Goal: Task Accomplishment & Management: Use online tool/utility

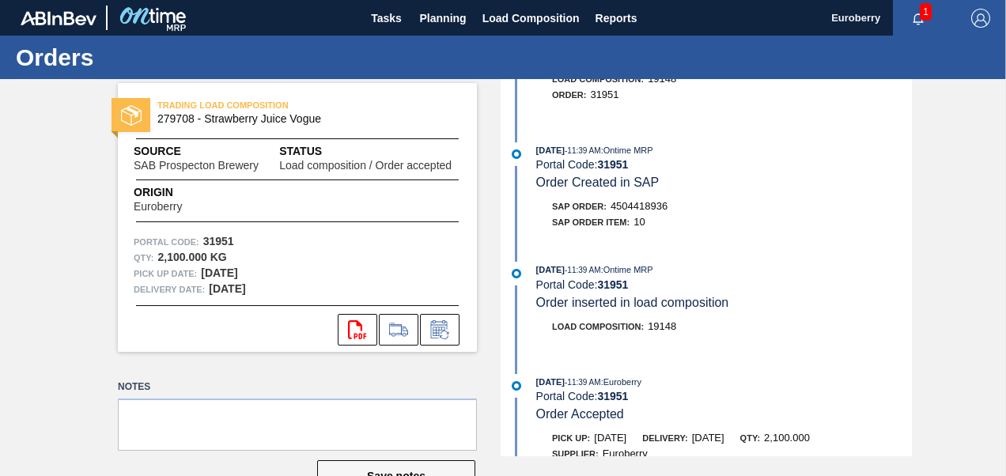
scroll to position [316, 0]
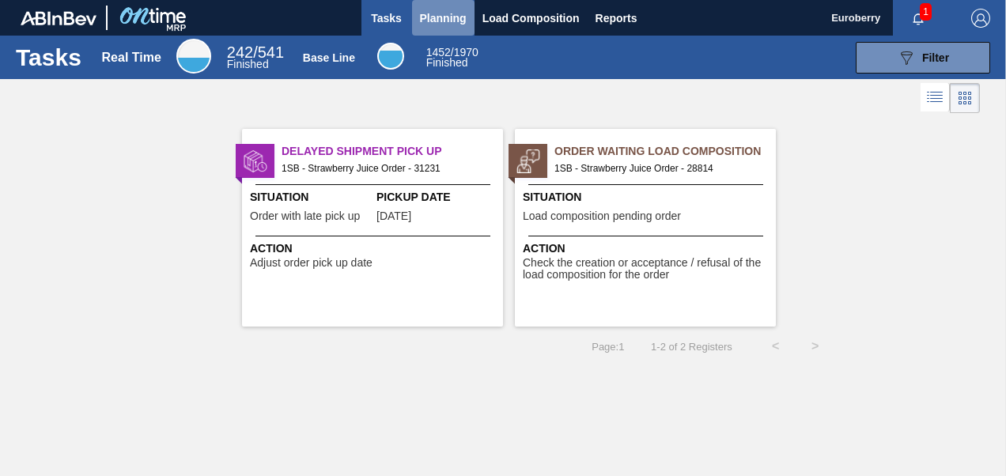
click at [436, 23] on span "Planning" at bounding box center [443, 18] width 47 height 19
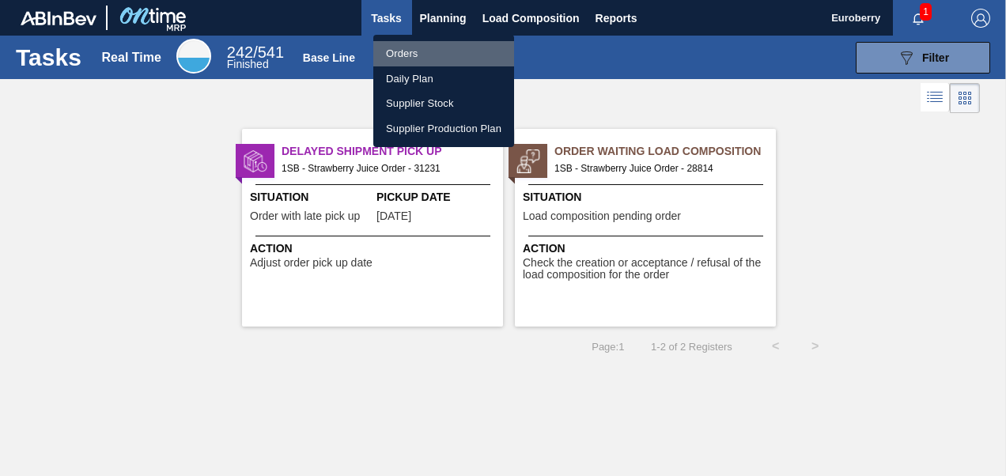
click at [405, 54] on li "Orders" at bounding box center [443, 53] width 141 height 25
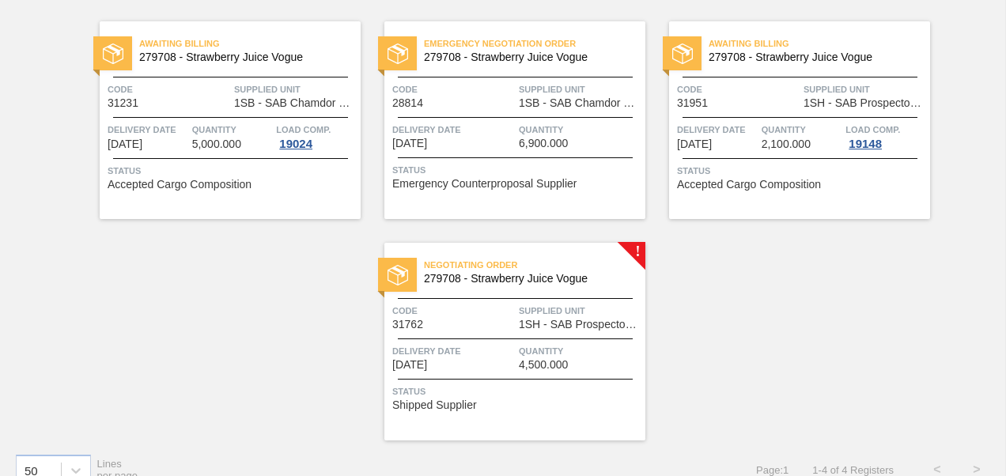
scroll to position [142, 0]
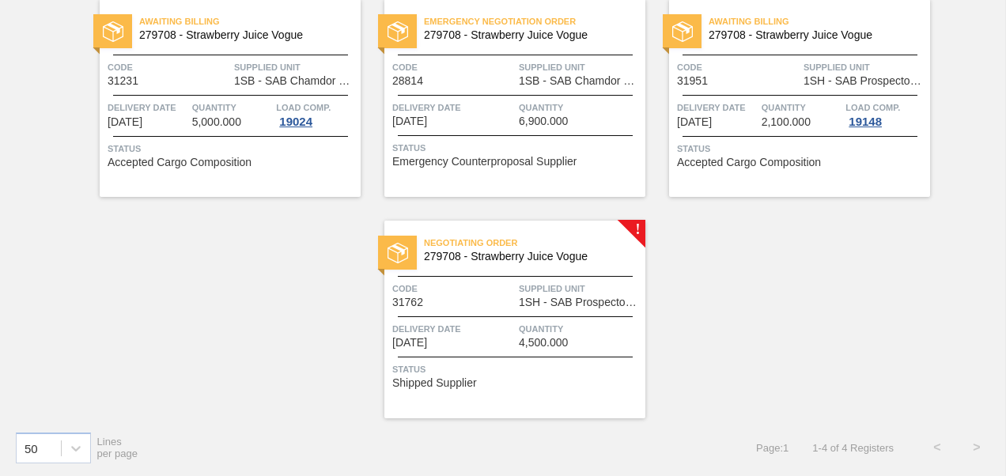
click at [395, 251] on img at bounding box center [397, 253] width 21 height 21
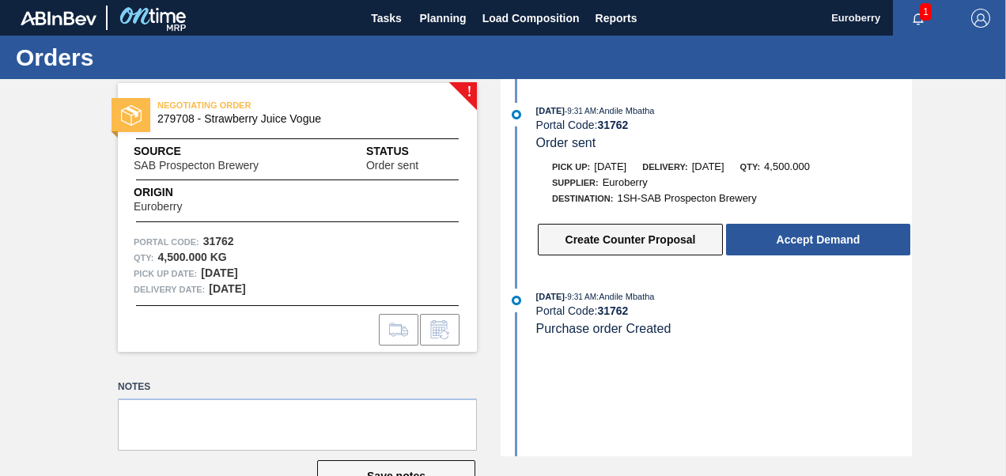
click at [615, 244] on button "Create Counter Proposal" at bounding box center [630, 240] width 185 height 32
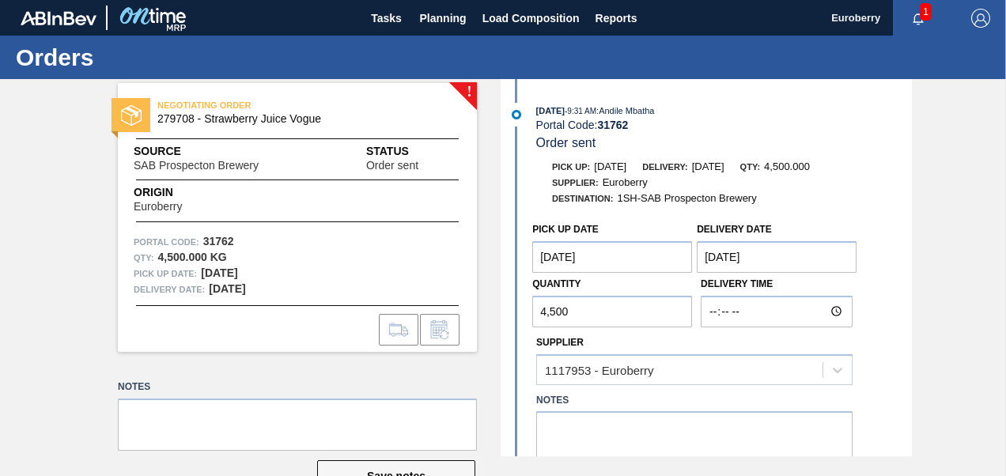
click at [595, 310] on input "4,500" at bounding box center [612, 312] width 160 height 32
click at [544, 312] on input "4,500" at bounding box center [612, 312] width 160 height 32
type input "3,500"
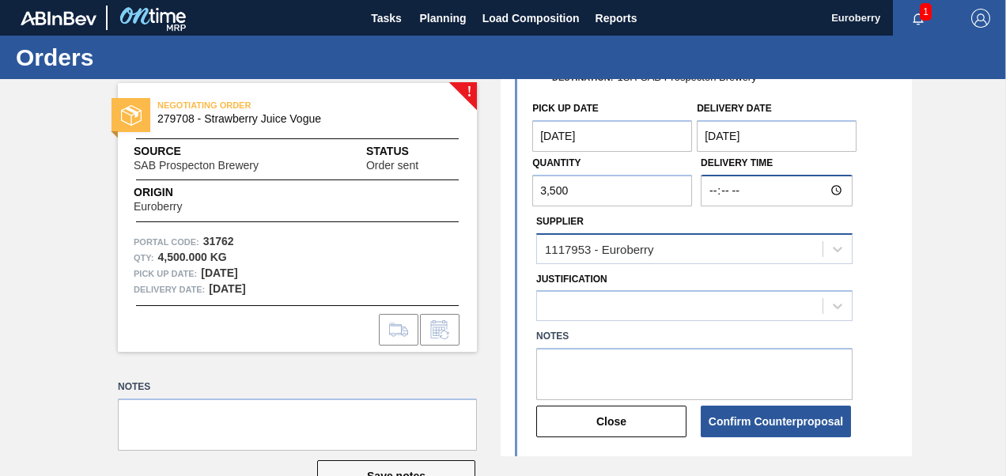
scroll to position [158, 0]
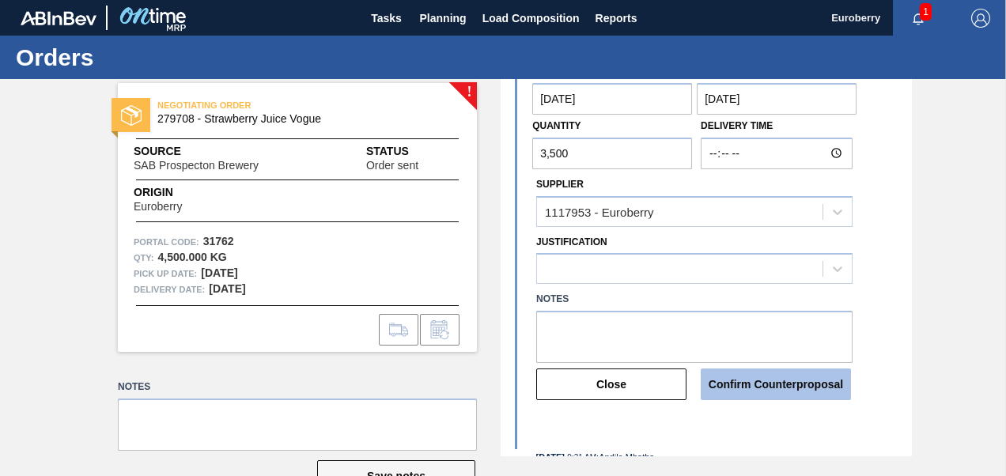
click at [759, 386] on button "Confirm Counterproposal" at bounding box center [776, 384] width 150 height 32
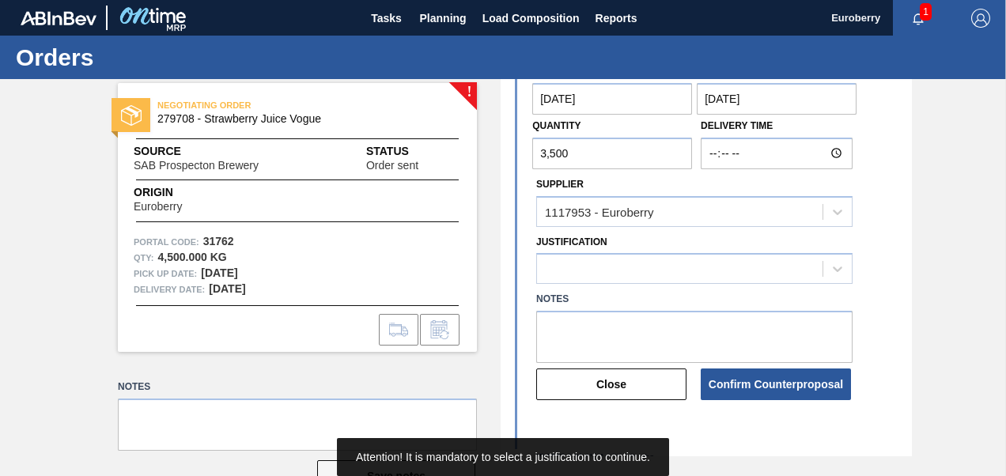
click at [765, 429] on div "09/15/2025 - 9:31 AM : Andile Mbatha Portal Code: 31762 Order sent Pick up: 10/…" at bounding box center [708, 267] width 407 height 377
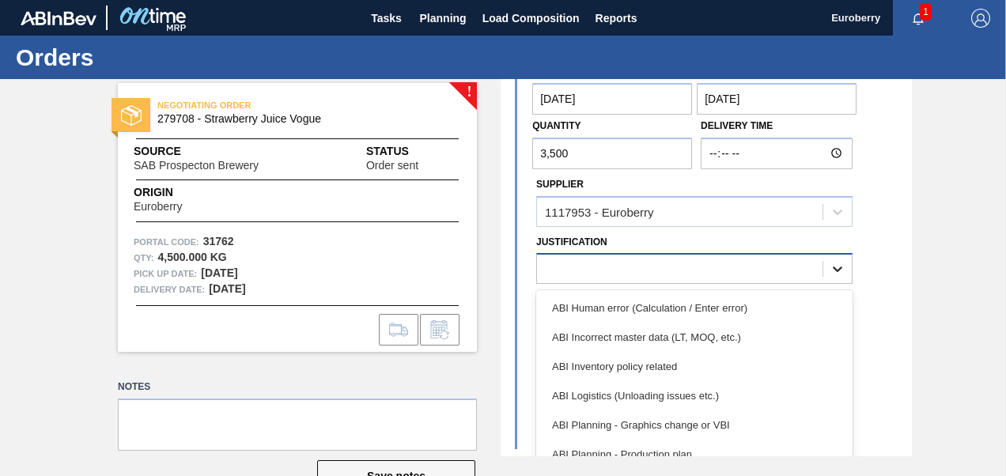
scroll to position [46, 0]
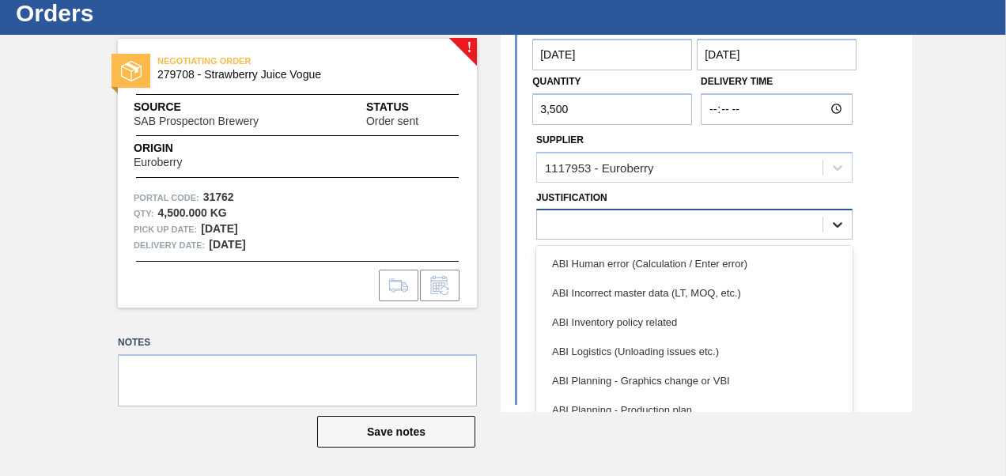
click at [838, 240] on div "option ABI Human error (Calculation / Enter error) focused, 1 of 18. 18 results…" at bounding box center [694, 224] width 316 height 31
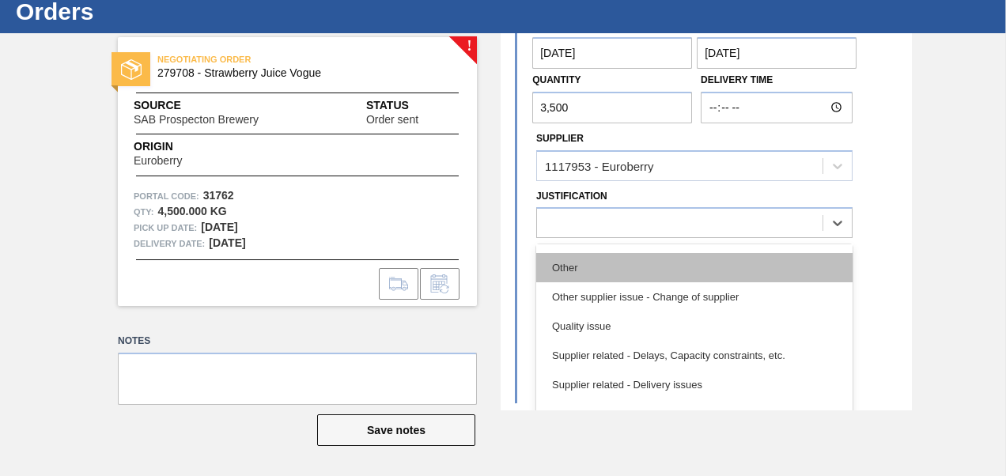
scroll to position [355, 0]
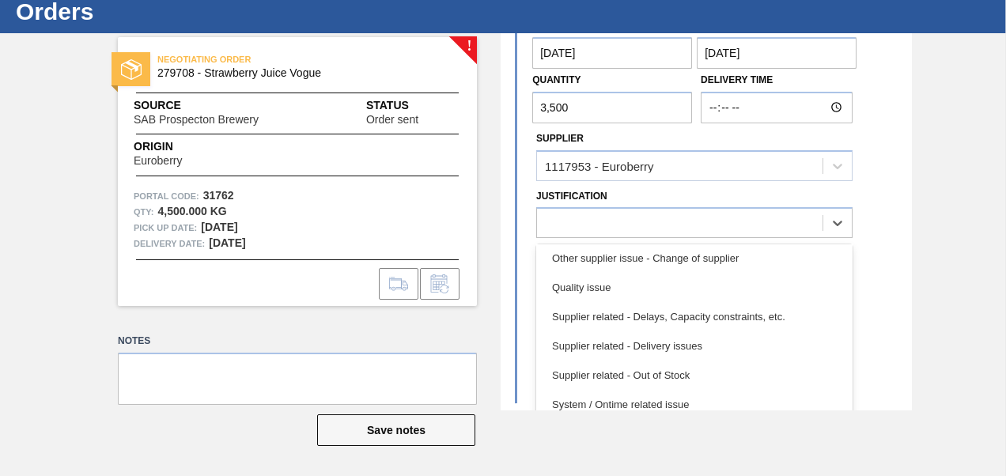
click at [841, 452] on main "Tasks Planning Load Composition Reports Euroberry 1 Mark all as read Orders ! N…" at bounding box center [503, 238] width 1006 height 476
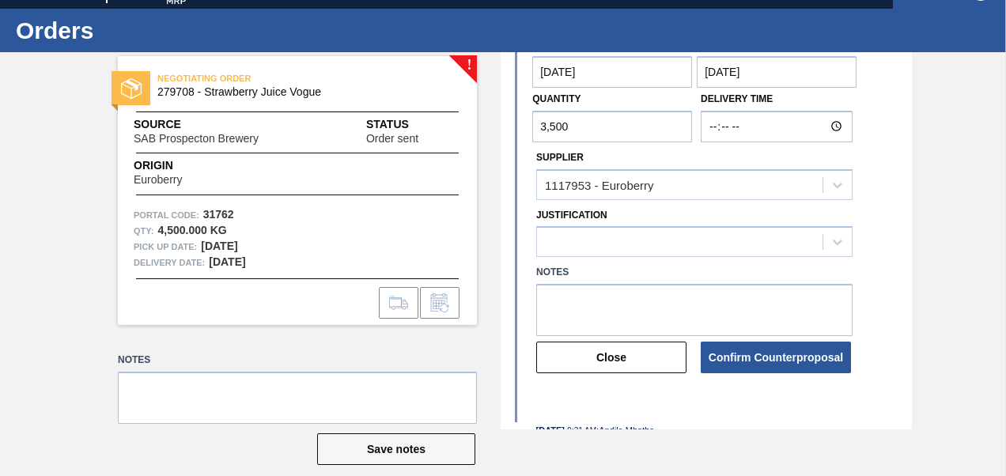
scroll to position [0, 0]
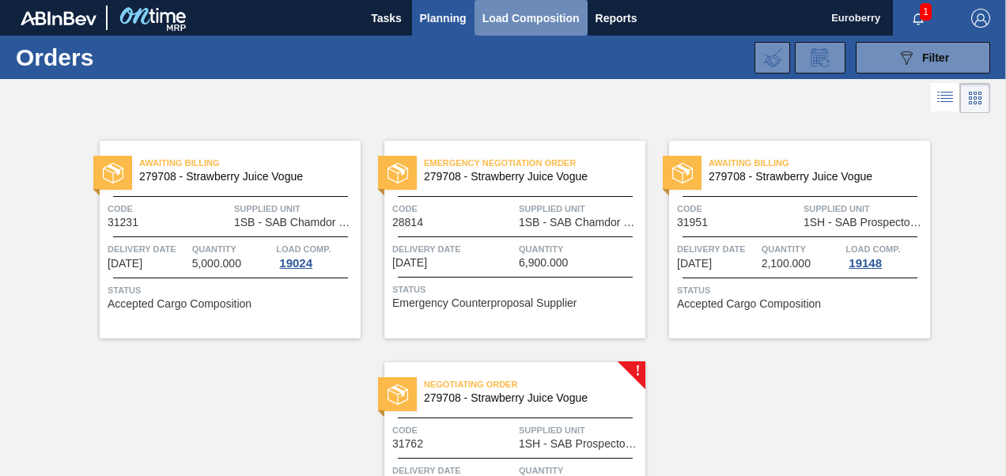
click at [506, 17] on span "Load Composition" at bounding box center [530, 18] width 97 height 19
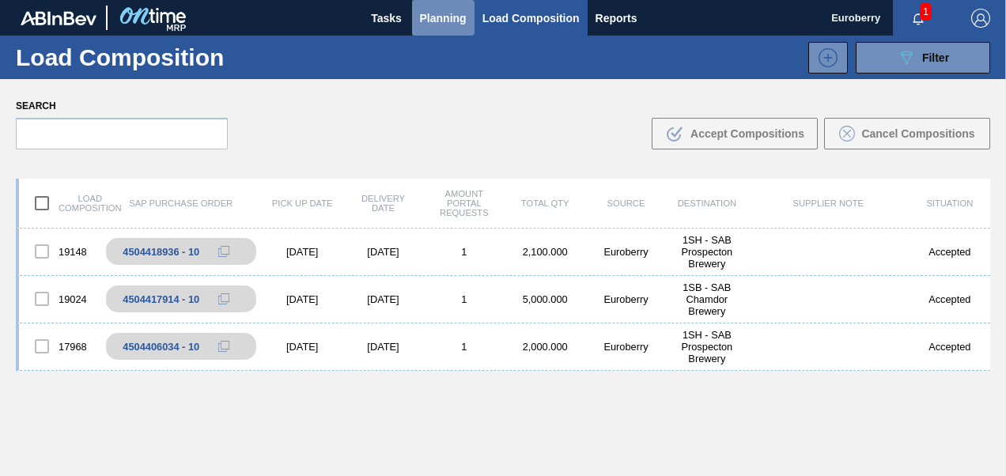
click at [445, 19] on span "Planning" at bounding box center [443, 18] width 47 height 19
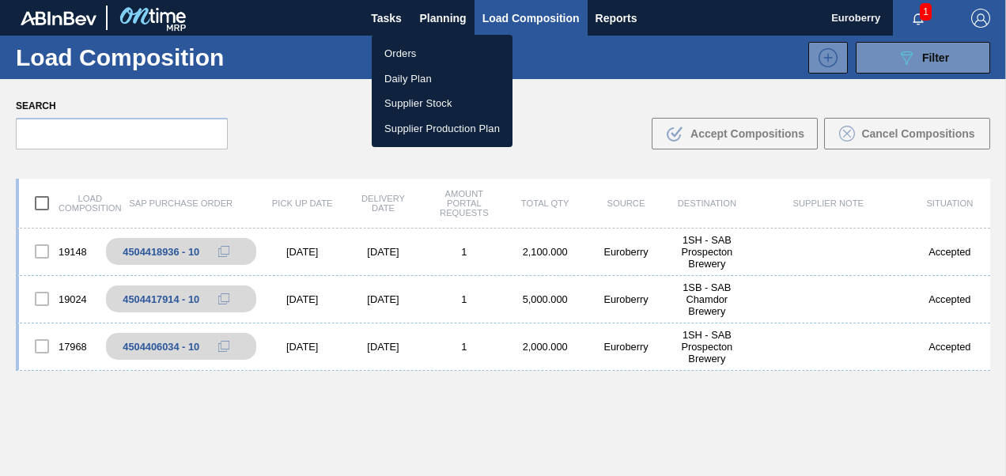
click at [409, 48] on li "Orders" at bounding box center [442, 53] width 141 height 25
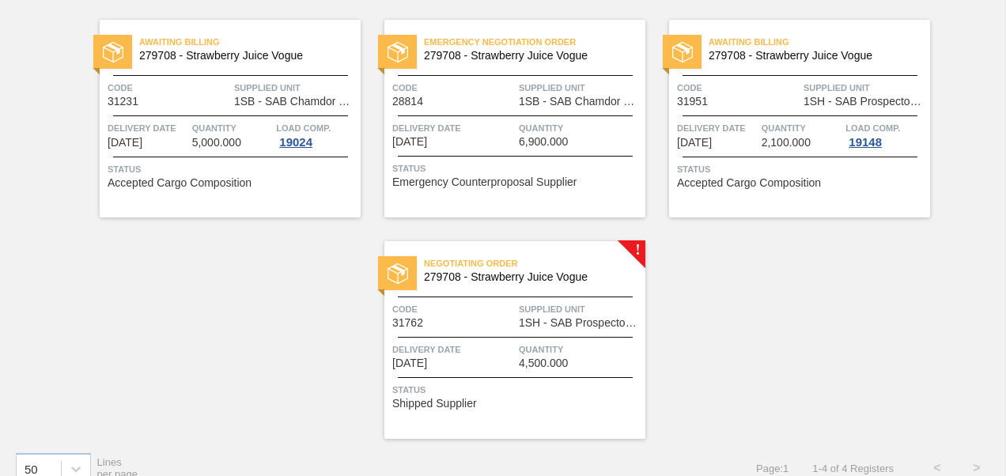
scroll to position [142, 0]
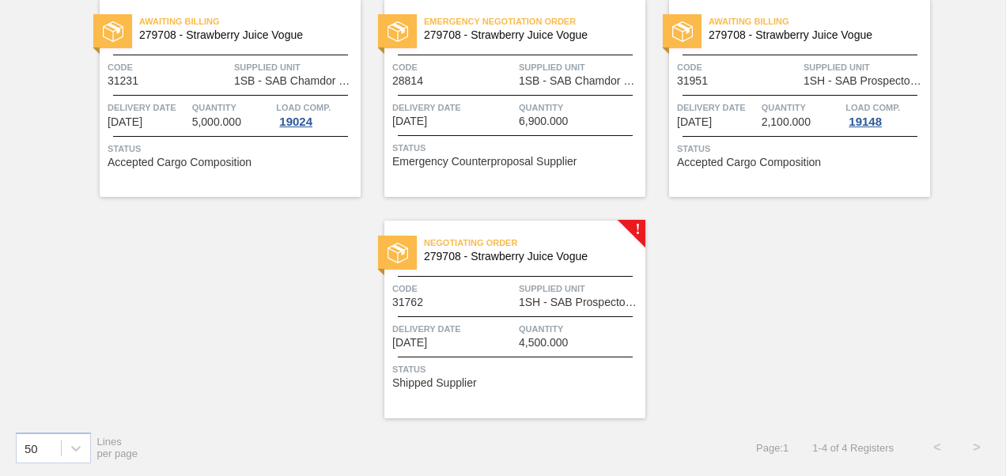
click at [399, 245] on img at bounding box center [397, 253] width 21 height 21
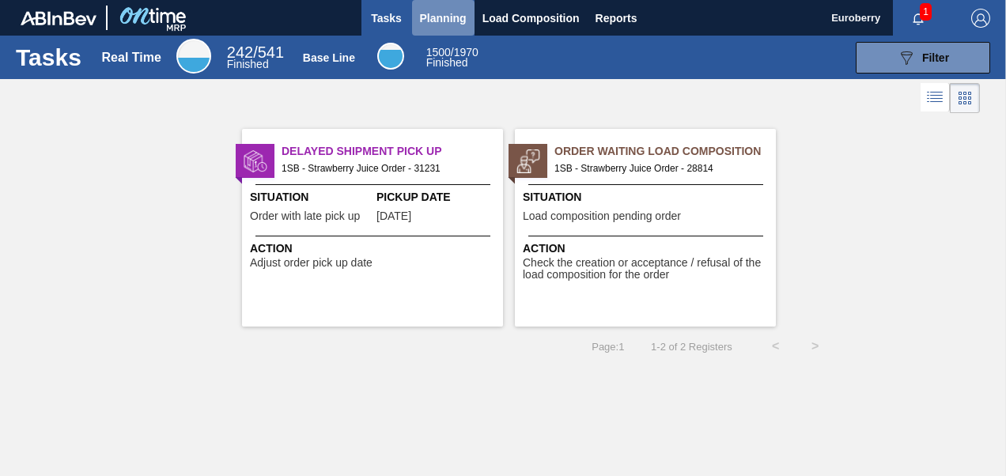
click at [450, 21] on span "Planning" at bounding box center [443, 18] width 47 height 19
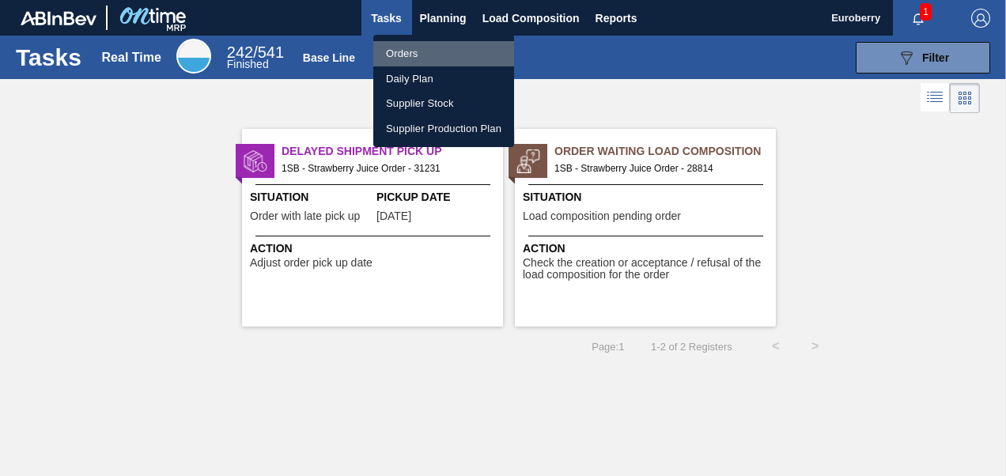
click at [400, 53] on li "Orders" at bounding box center [443, 53] width 141 height 25
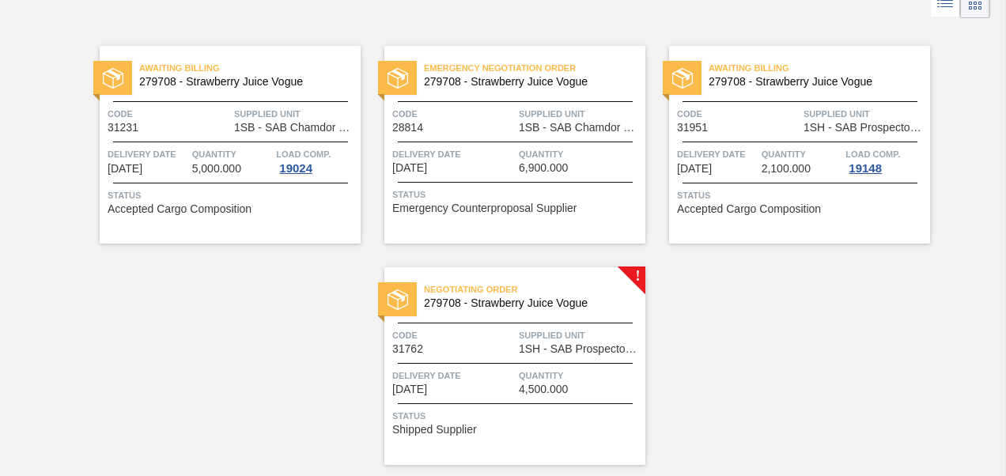
scroll to position [142, 0]
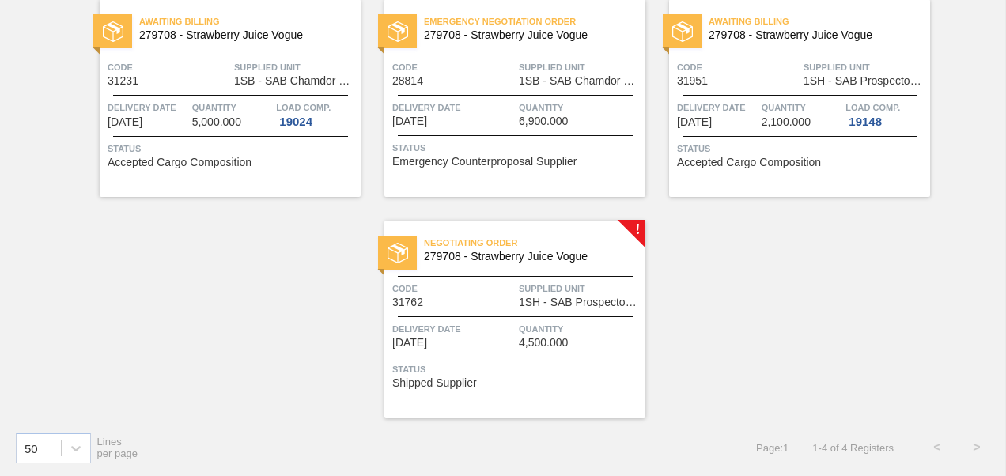
click at [400, 255] on img at bounding box center [397, 253] width 21 height 21
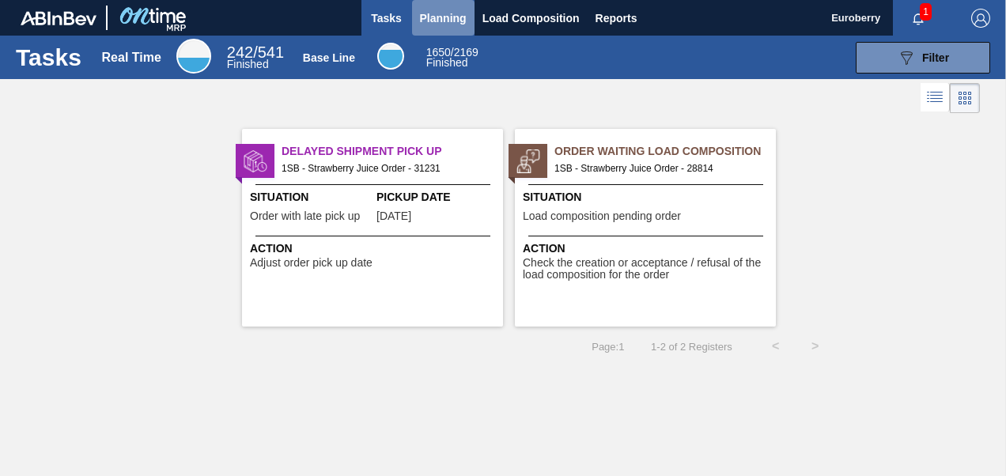
click at [432, 13] on span "Planning" at bounding box center [443, 18] width 47 height 19
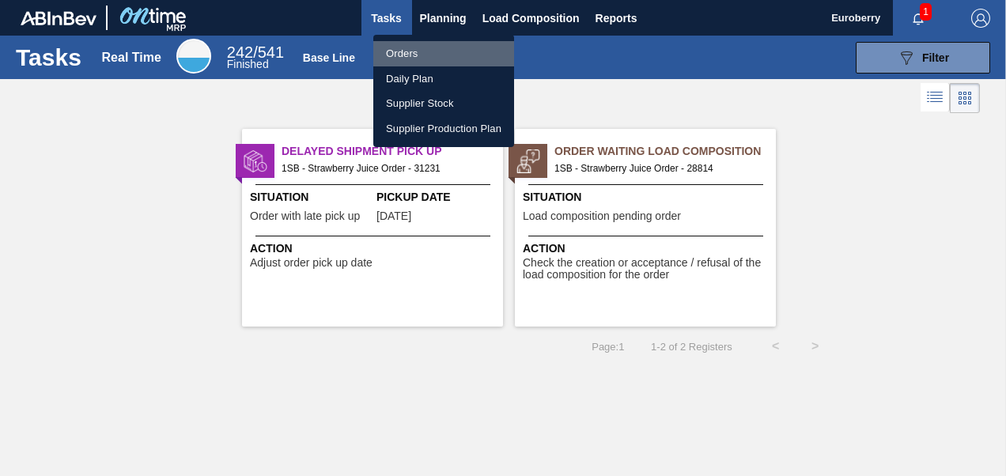
click at [408, 50] on li "Orders" at bounding box center [443, 53] width 141 height 25
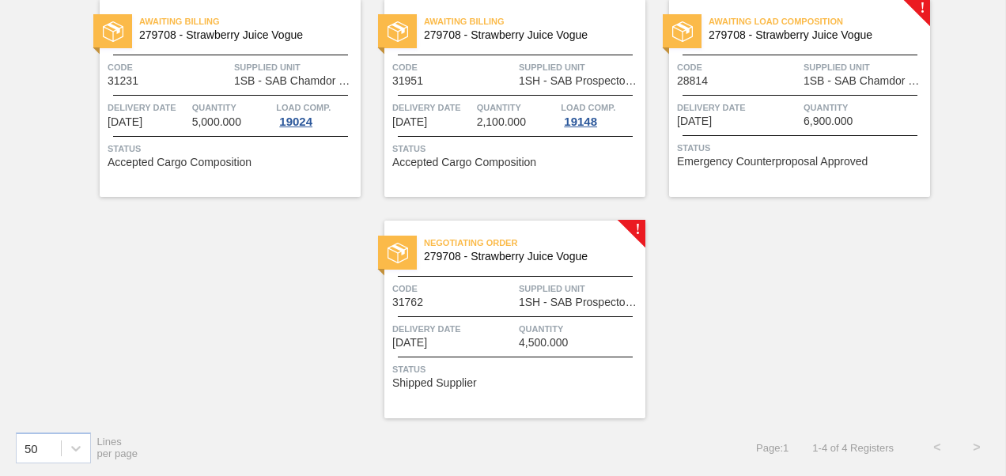
scroll to position [62, 0]
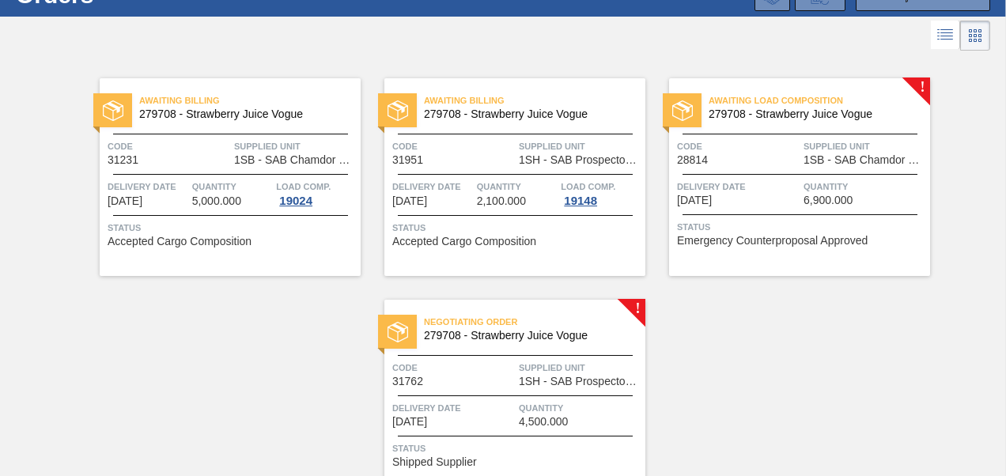
click at [682, 110] on img at bounding box center [682, 110] width 21 height 21
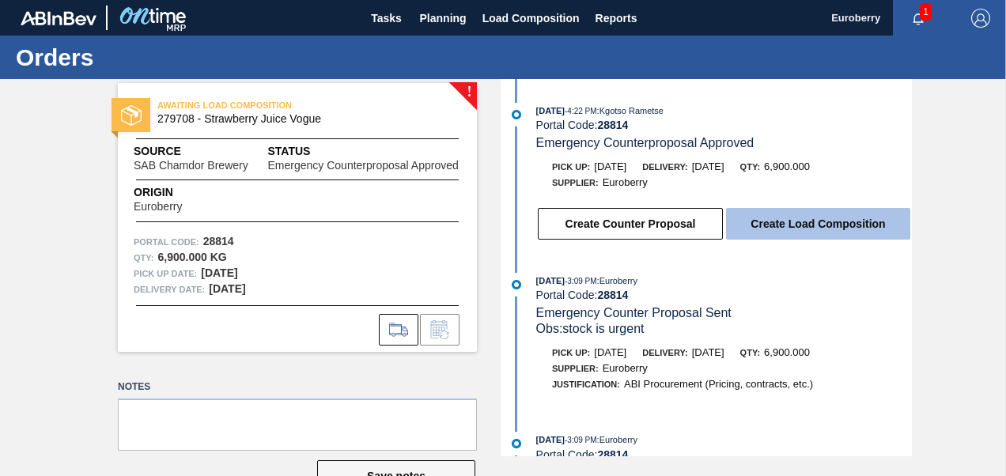
click at [827, 226] on button "Create Load Composition" at bounding box center [818, 224] width 184 height 32
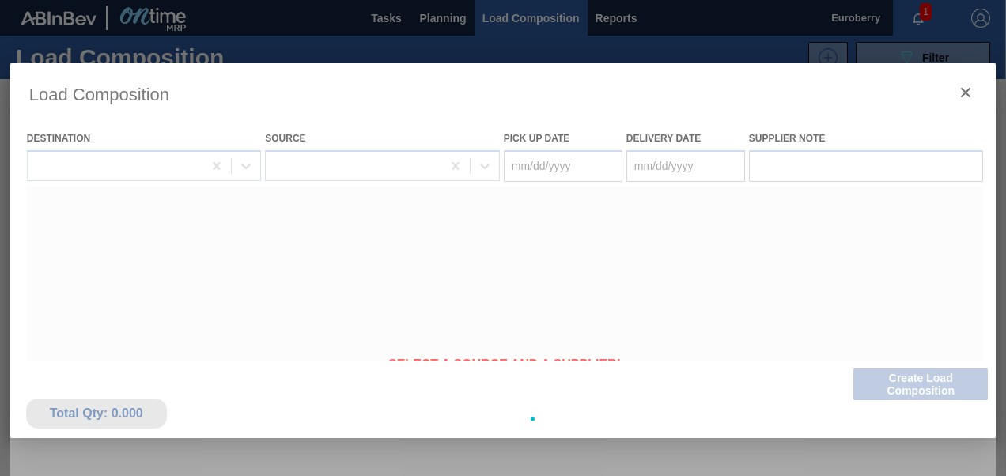
type Date "[DATE]"
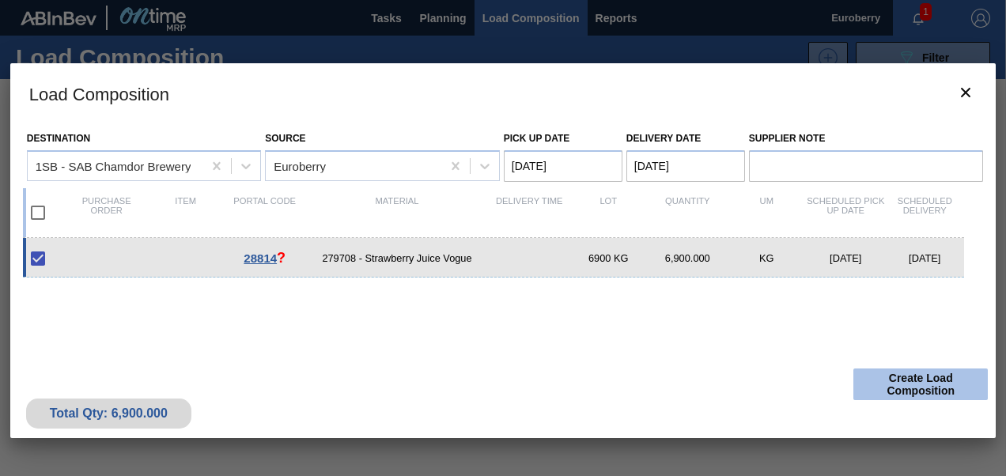
click at [928, 382] on button "Create Load Composition" at bounding box center [920, 384] width 134 height 32
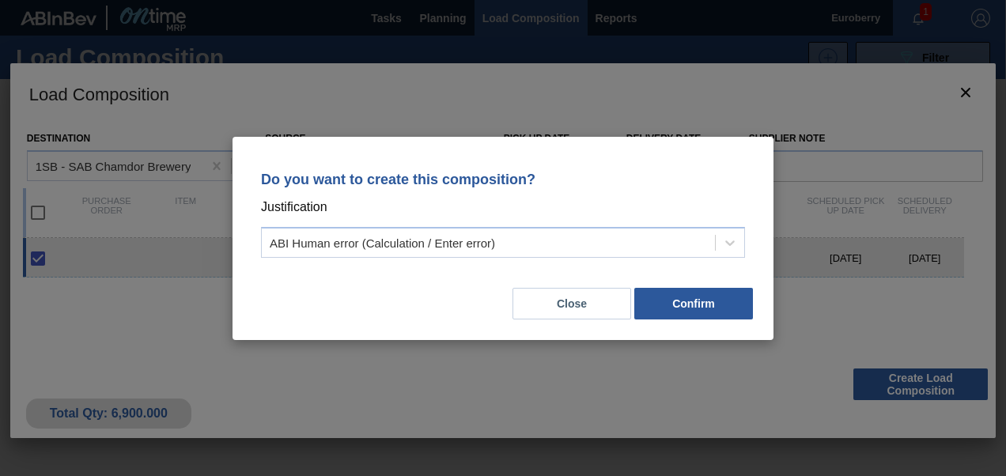
click at [690, 305] on button "Confirm" at bounding box center [693, 304] width 119 height 32
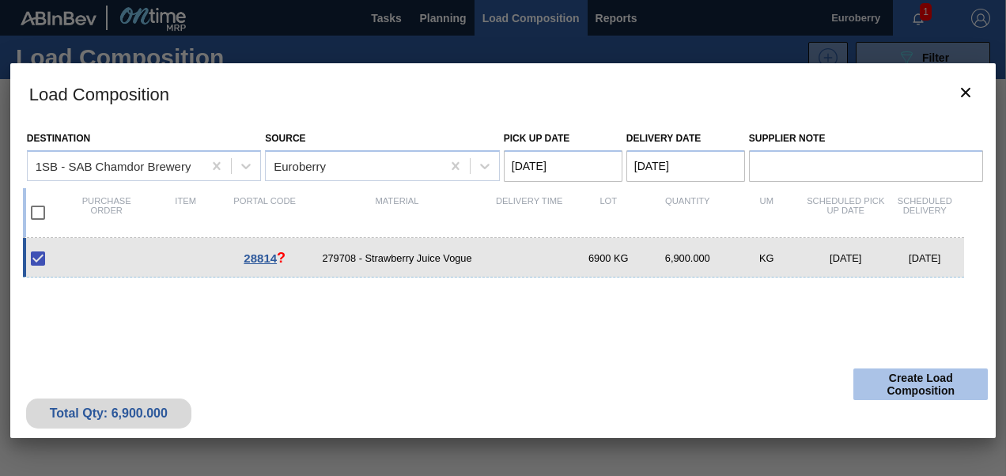
click at [930, 383] on button "Create Load Composition" at bounding box center [920, 384] width 134 height 32
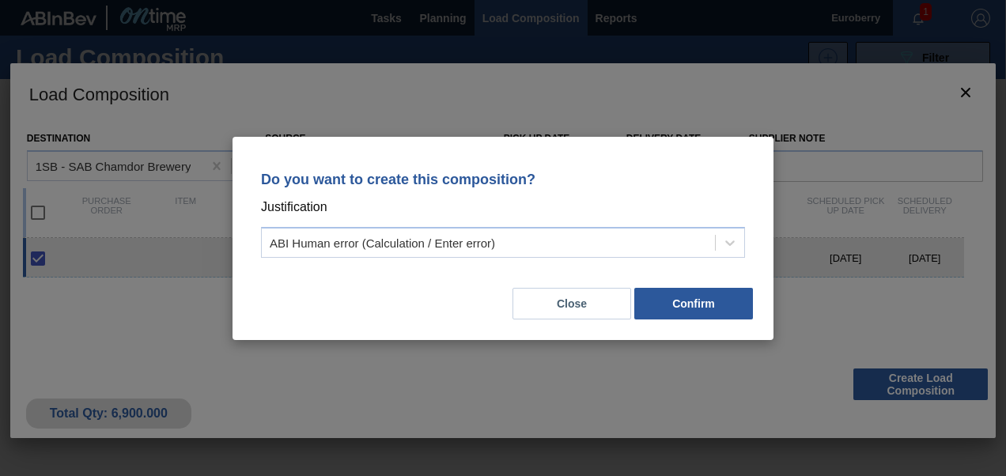
click at [690, 310] on button "Confirm" at bounding box center [693, 304] width 119 height 32
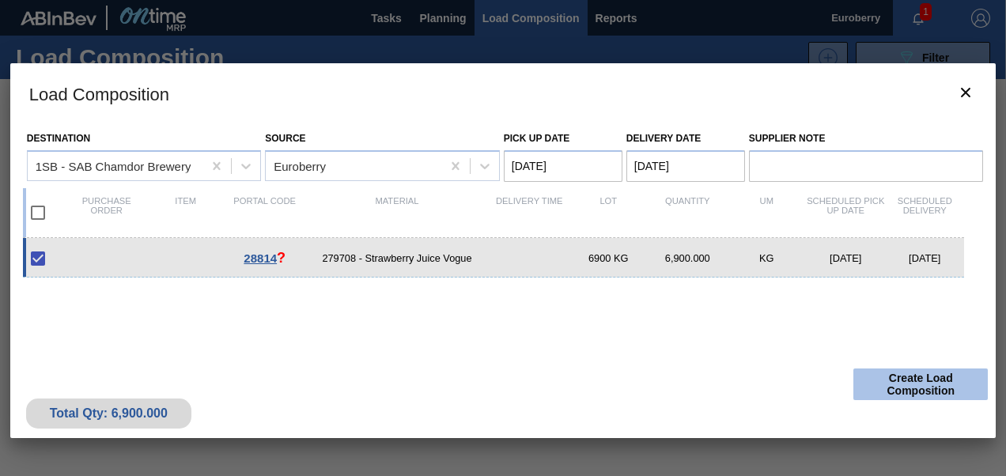
click at [911, 387] on button "Create Load Composition" at bounding box center [920, 384] width 134 height 32
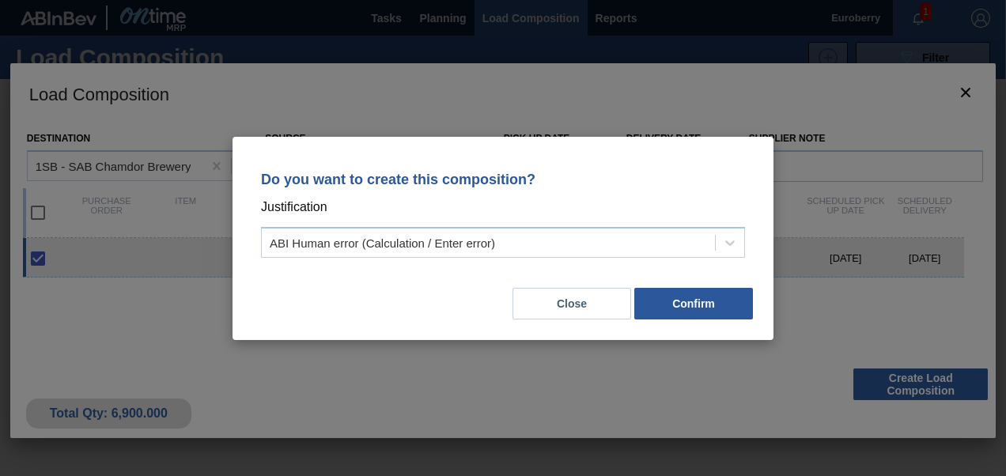
click at [707, 304] on button "Confirm" at bounding box center [693, 304] width 119 height 32
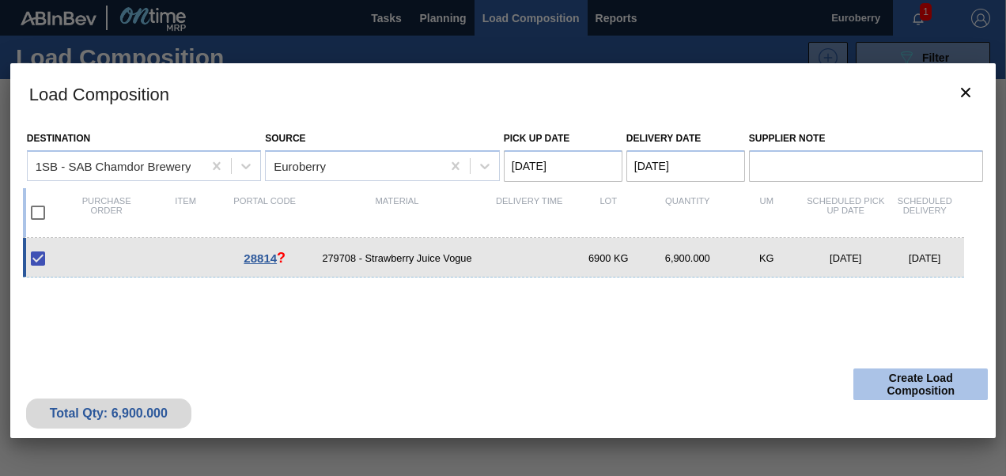
click at [912, 381] on button "Create Load Composition" at bounding box center [920, 384] width 134 height 32
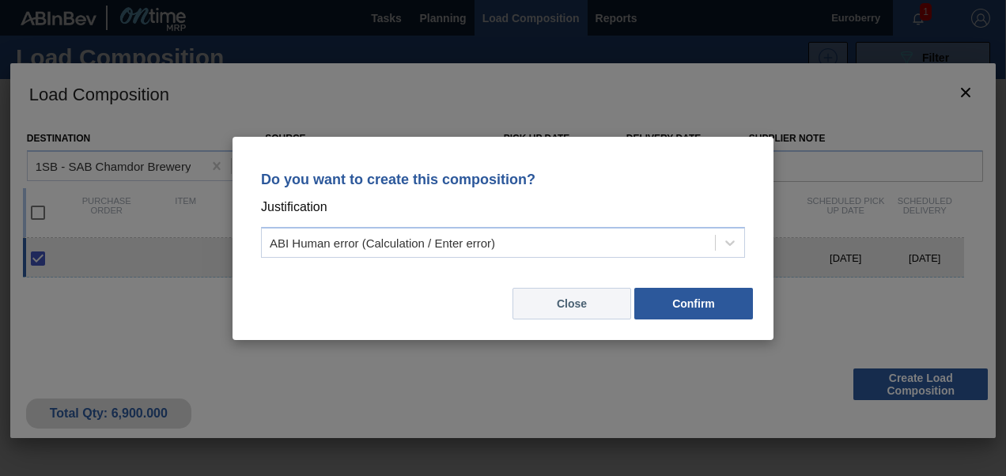
click at [569, 302] on button "Close" at bounding box center [571, 304] width 119 height 32
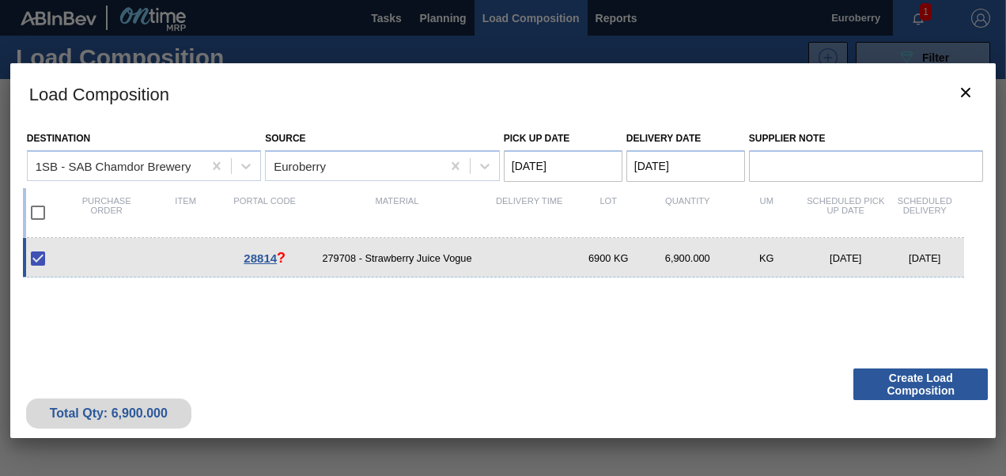
click at [495, 451] on div "Load Composition Destination 1SB - SAB Chamdor Brewery Source Euroberry Pick up…" at bounding box center [503, 419] width 986 height 712
click at [44, 36] on div at bounding box center [503, 238] width 1006 height 476
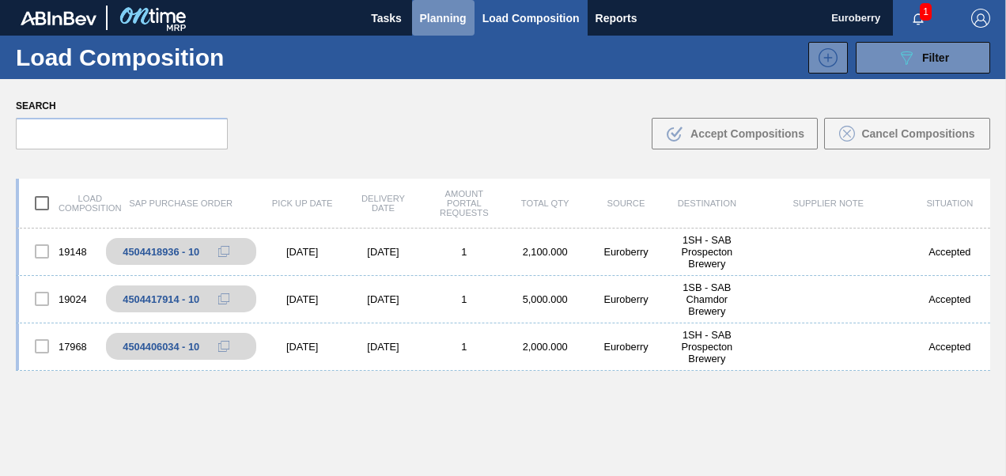
click at [446, 20] on span "Planning" at bounding box center [443, 18] width 47 height 19
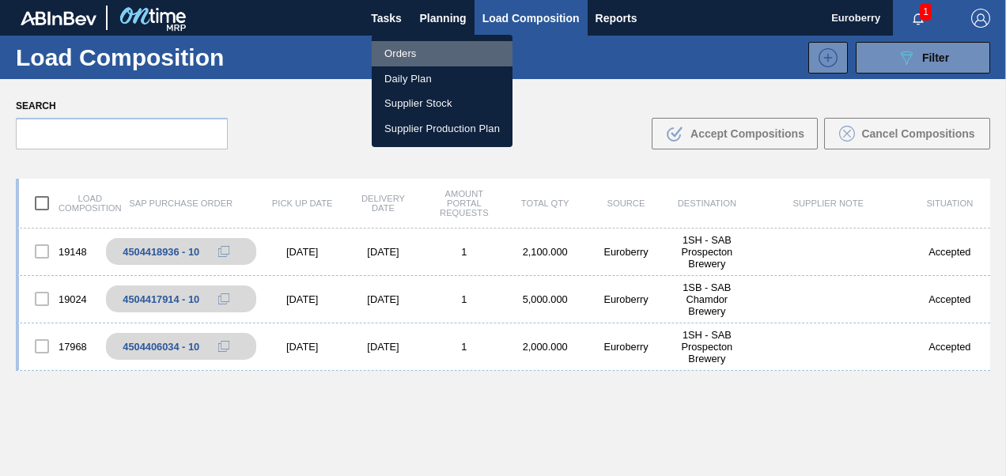
click at [407, 55] on li "Orders" at bounding box center [442, 53] width 141 height 25
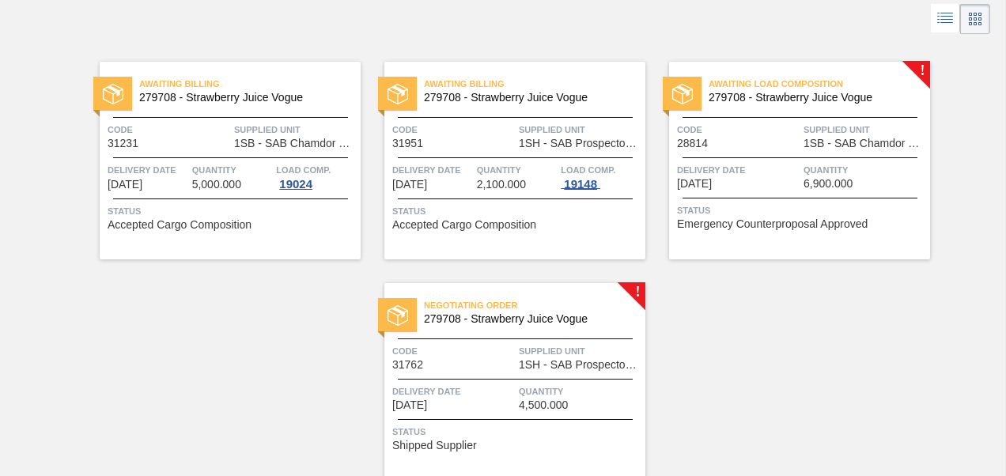
scroll to position [142, 0]
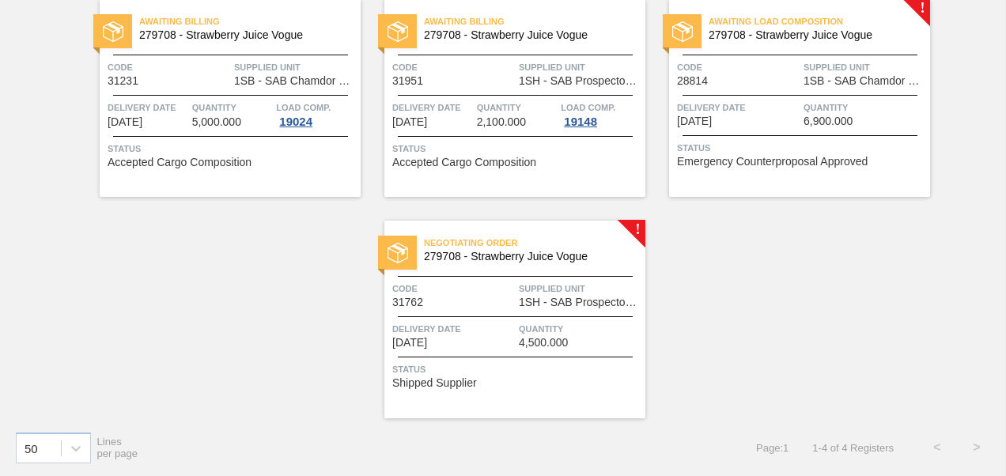
click at [392, 248] on img at bounding box center [397, 253] width 21 height 21
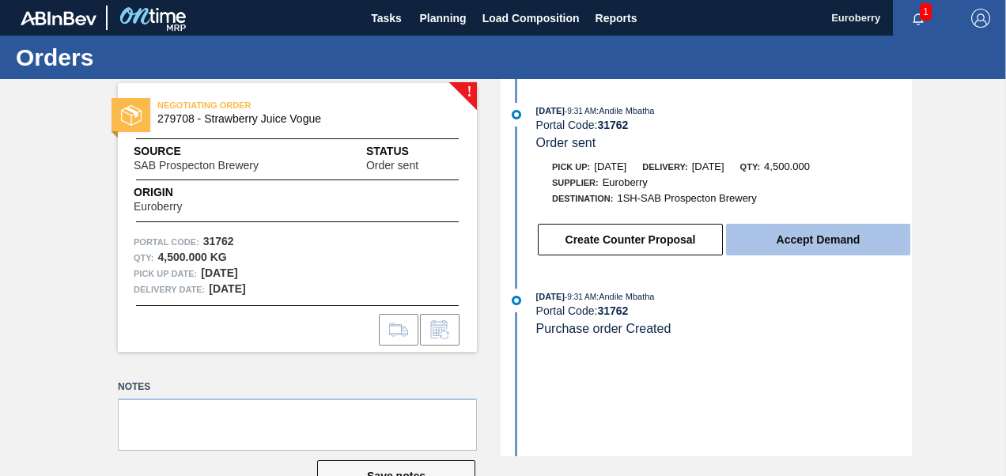
click at [811, 236] on button "Accept Demand" at bounding box center [818, 240] width 184 height 32
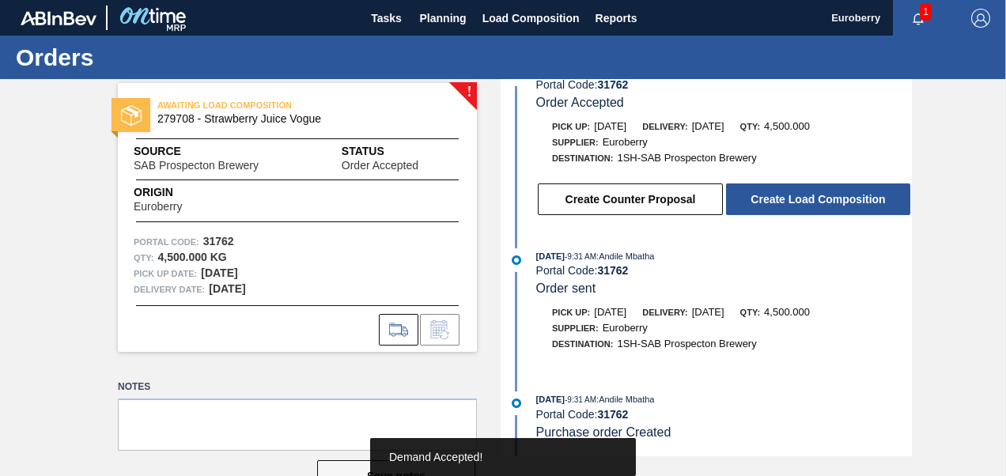
scroll to position [46, 0]
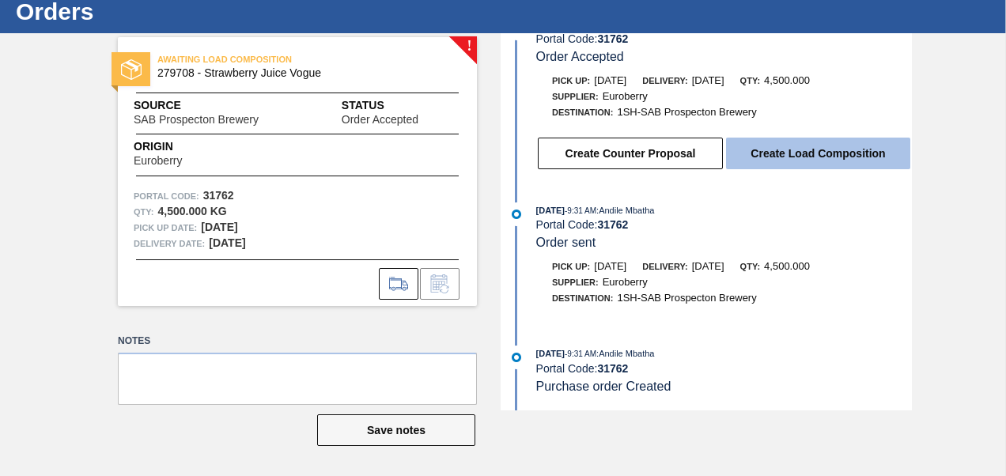
click at [834, 152] on button "Create Load Composition" at bounding box center [818, 154] width 184 height 32
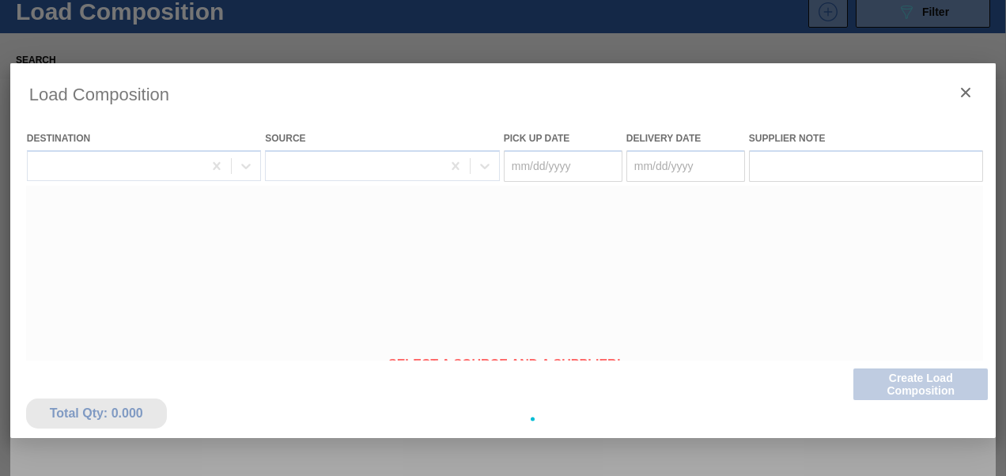
type Date "[DATE]"
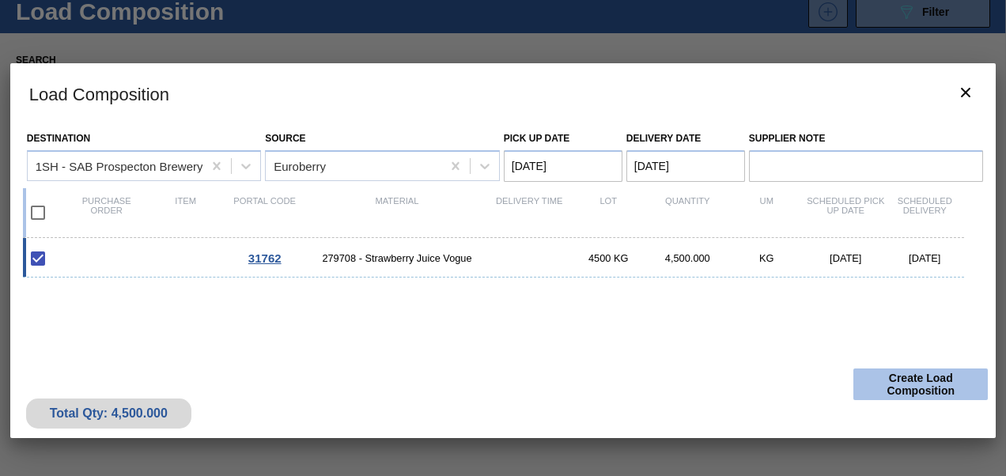
click at [913, 381] on button "Create Load Composition" at bounding box center [920, 384] width 134 height 32
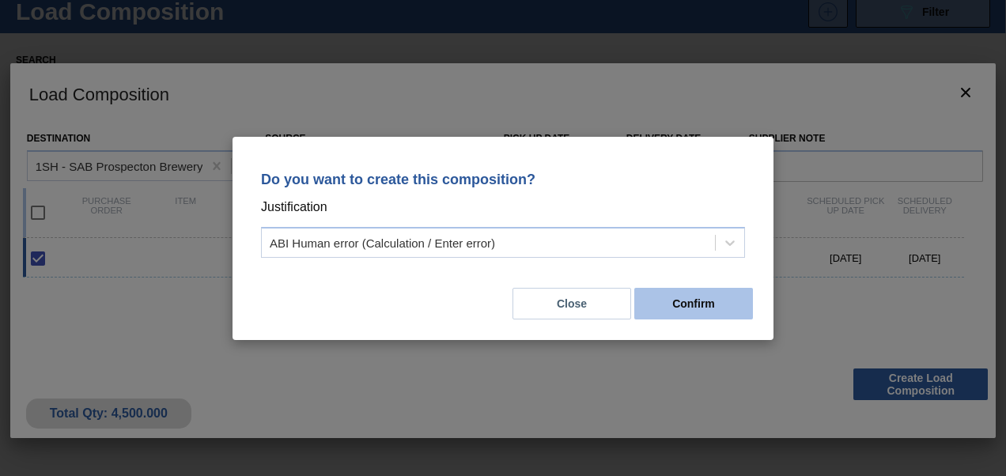
click at [692, 304] on button "Confirm" at bounding box center [693, 304] width 119 height 32
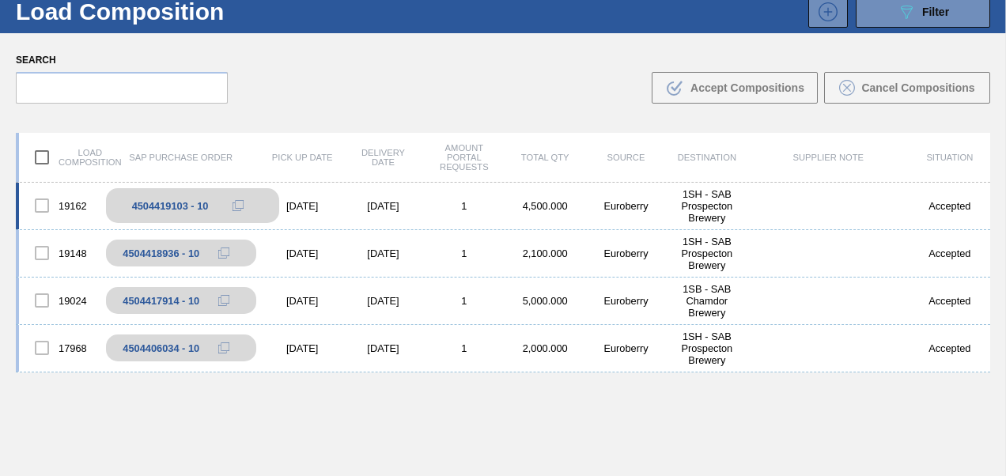
click at [175, 207] on div "4504419103 - 10" at bounding box center [170, 206] width 77 height 12
click at [46, 205] on div at bounding box center [41, 205] width 33 height 33
click at [237, 199] on button at bounding box center [238, 205] width 32 height 19
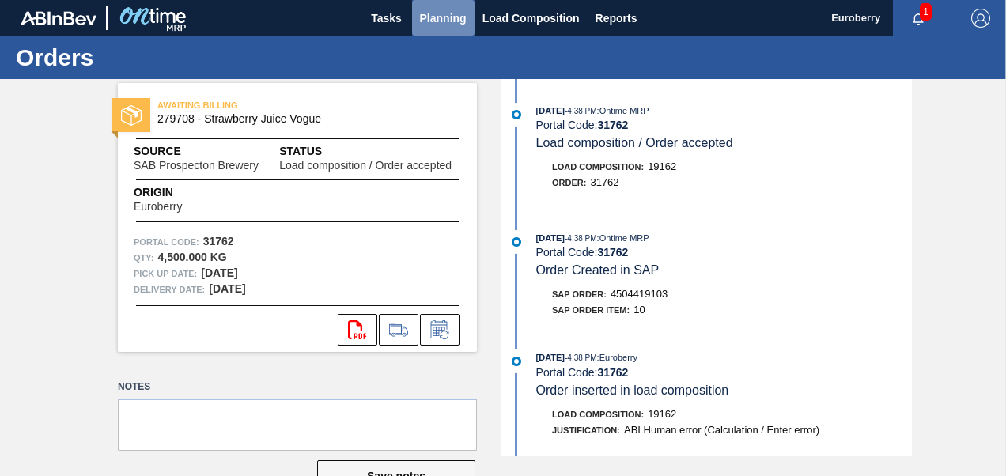
click at [443, 16] on span "Planning" at bounding box center [443, 18] width 47 height 19
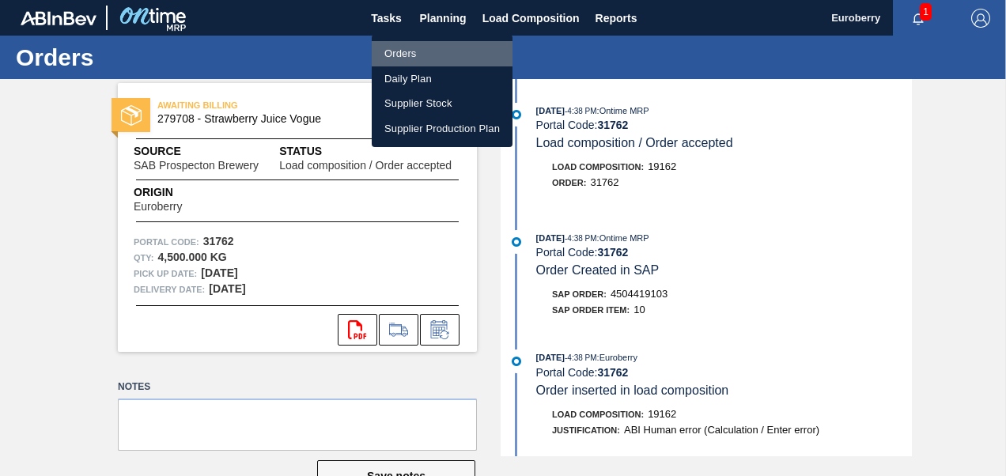
click at [399, 51] on li "Orders" at bounding box center [442, 53] width 141 height 25
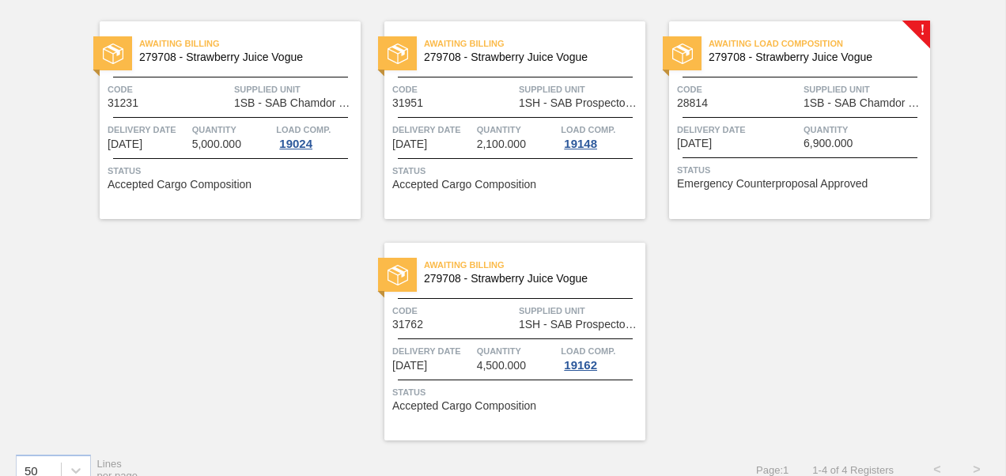
scroll to position [142, 0]
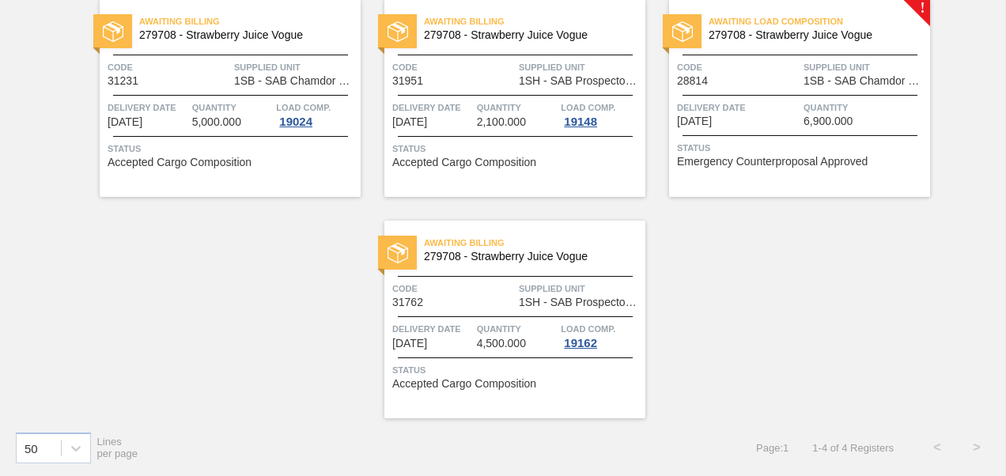
click at [403, 250] on img at bounding box center [397, 253] width 21 height 21
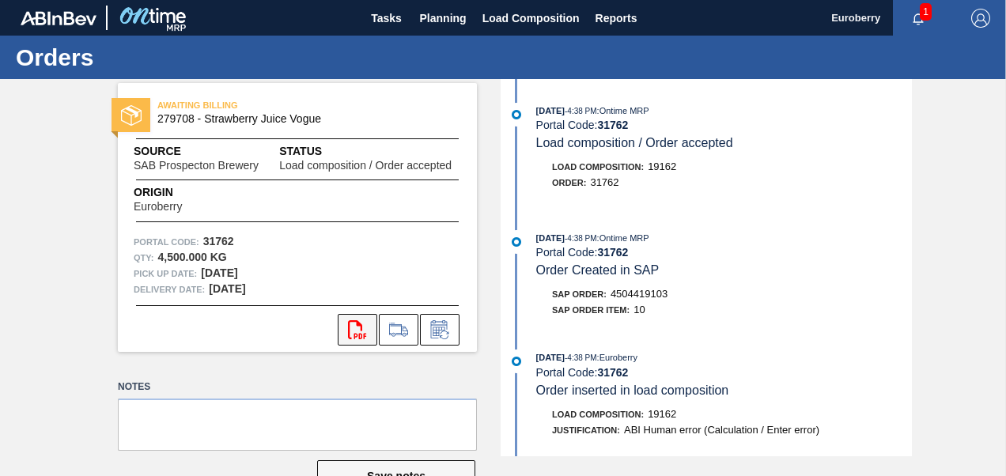
click at [354, 326] on icon "svg{fill:#ff0000}" at bounding box center [357, 329] width 19 height 19
